Goal: Transaction & Acquisition: Purchase product/service

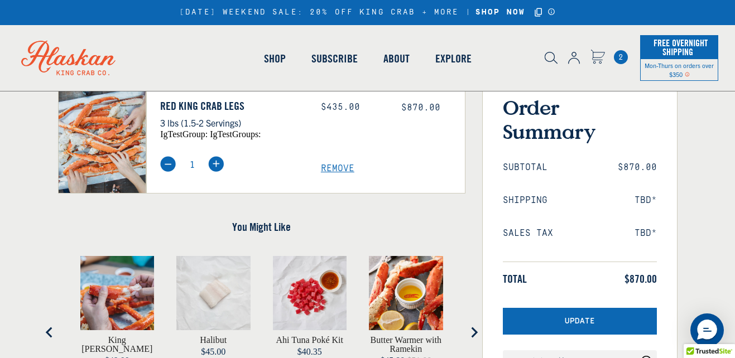
scroll to position [167, 0]
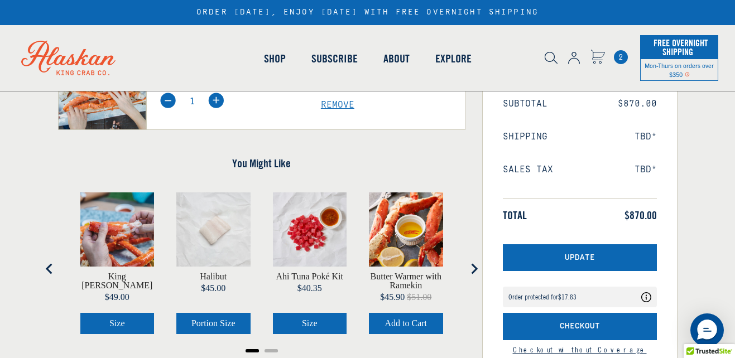
click at [468, 197] on div "Product Price Total Red King Crab Legs 3 lbs (1.5-2 Servings) igTestGroup: igTe…" at bounding box center [262, 197] width 424 height 401
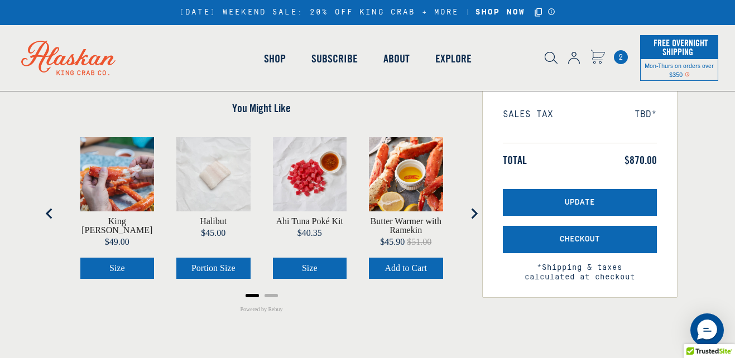
scroll to position [223, 0]
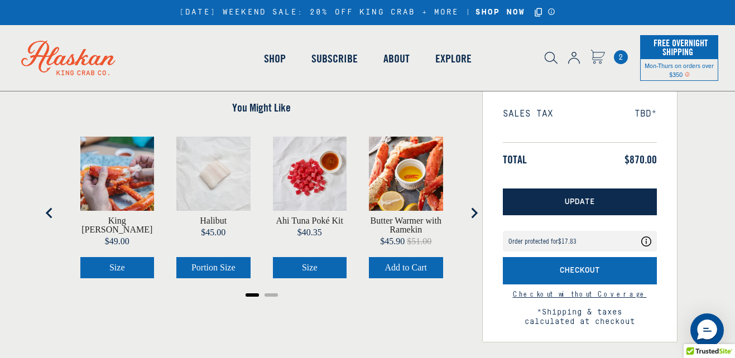
click at [569, 195] on button "Update" at bounding box center [580, 202] width 154 height 27
